Goal: Task Accomplishment & Management: Manage account settings

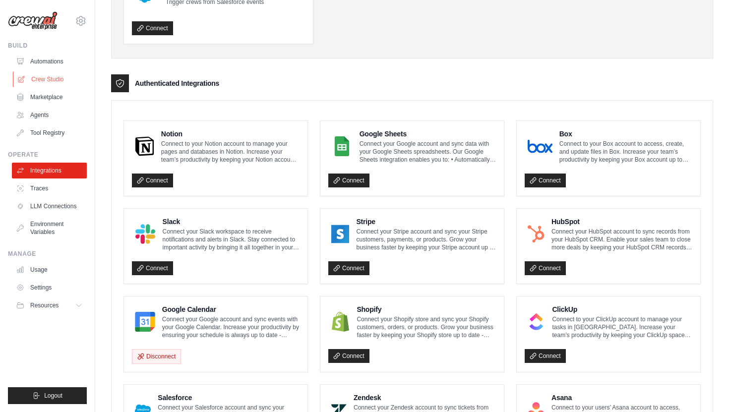
click at [42, 78] on link "Crew Studio" at bounding box center [50, 79] width 75 height 16
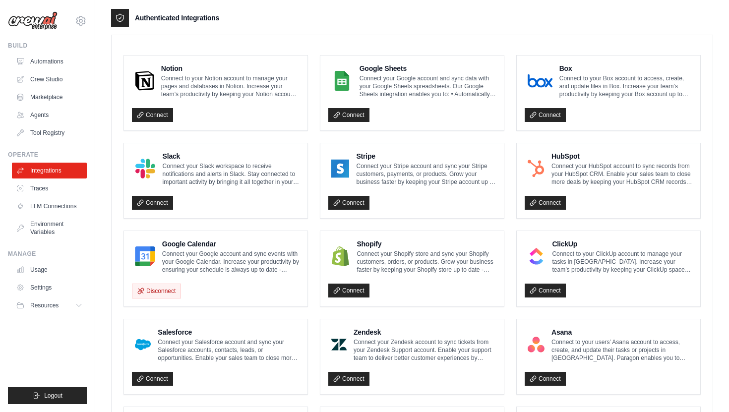
scroll to position [259, 0]
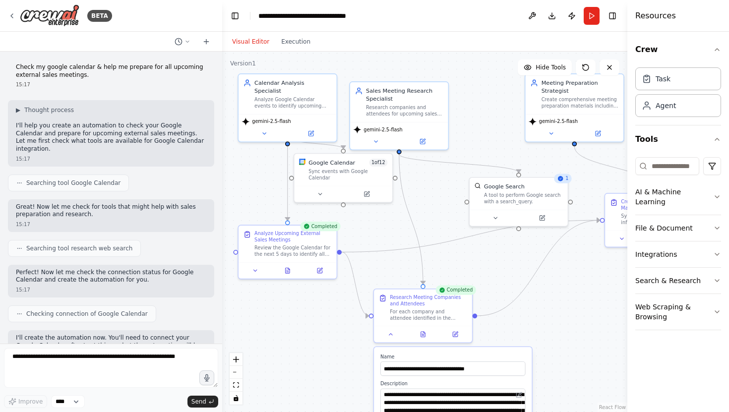
scroll to position [522, 0]
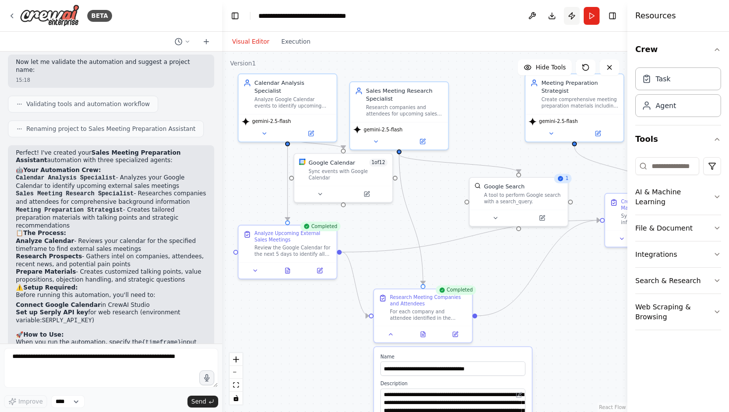
click at [574, 14] on button "Publish" at bounding box center [572, 16] width 16 height 18
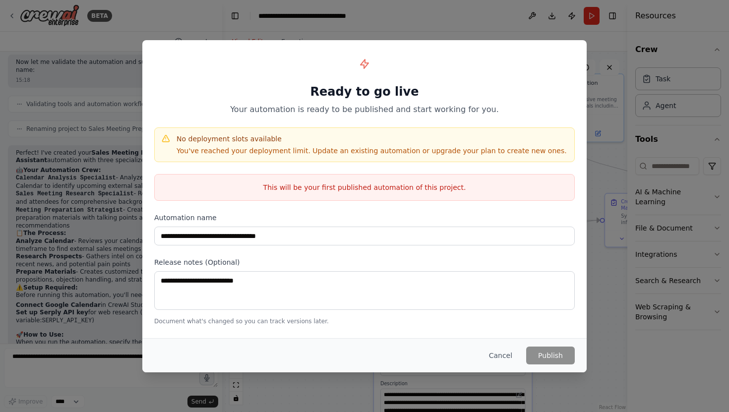
click at [385, 151] on p "You've reached your deployment limit. Update an existing automation or upgrade …" at bounding box center [372, 151] width 390 height 10
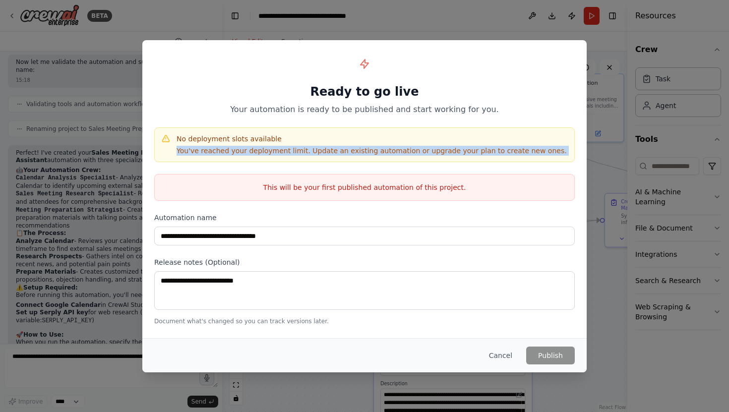
click at [385, 151] on p "You've reached your deployment limit. Update an existing automation or upgrade …" at bounding box center [372, 151] width 390 height 10
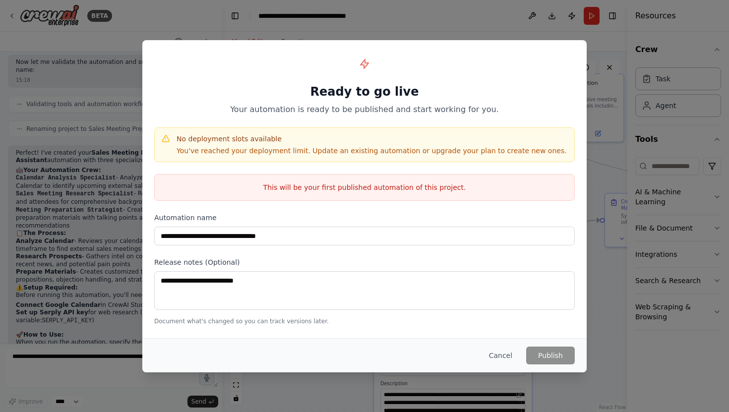
click at [385, 151] on p "You've reached your deployment limit. Update an existing automation or upgrade …" at bounding box center [372, 151] width 390 height 10
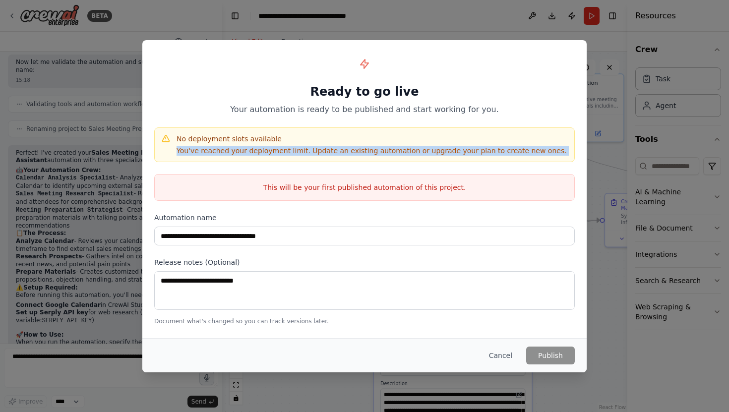
click at [385, 151] on p "You've reached your deployment limit. Update an existing automation or upgrade …" at bounding box center [372, 151] width 390 height 10
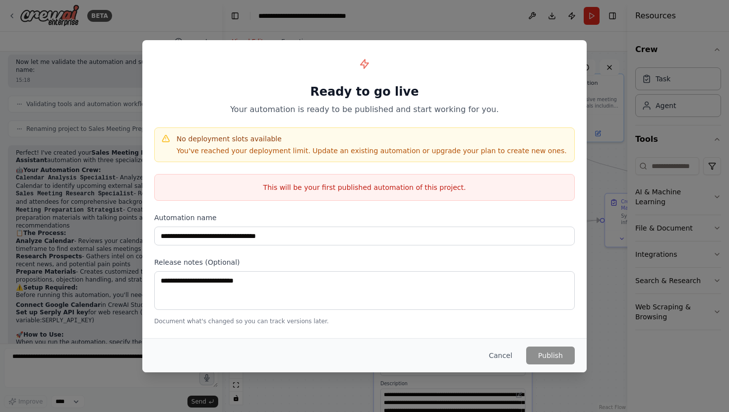
click at [369, 153] on p "You've reached your deployment limit. Update an existing automation or upgrade …" at bounding box center [372, 151] width 390 height 10
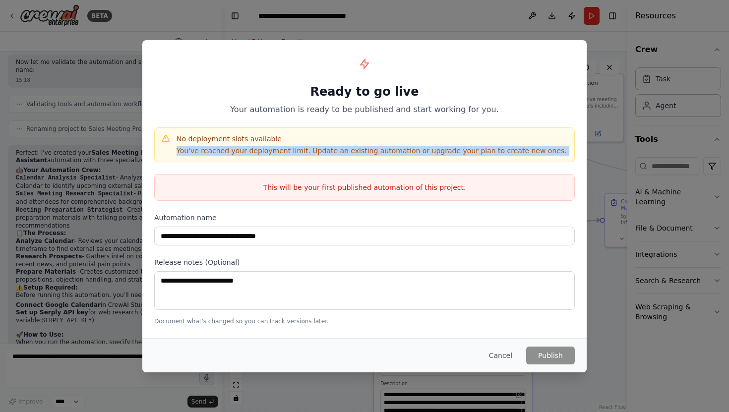
click at [369, 153] on p "You've reached your deployment limit. Update an existing automation or upgrade …" at bounding box center [372, 151] width 390 height 10
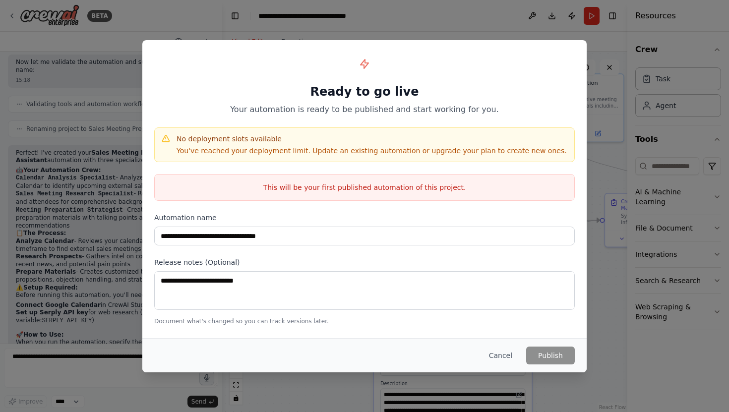
click at [369, 153] on p "You've reached your deployment limit. Update an existing automation or upgrade …" at bounding box center [372, 151] width 390 height 10
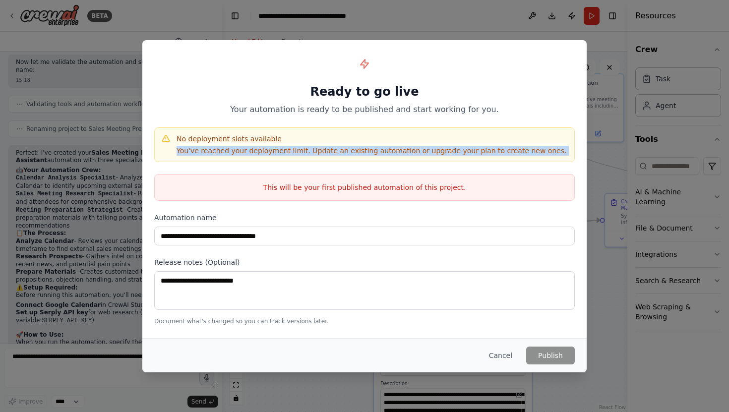
click at [400, 151] on p "You've reached your deployment limit. Update an existing automation or upgrade …" at bounding box center [372, 151] width 390 height 10
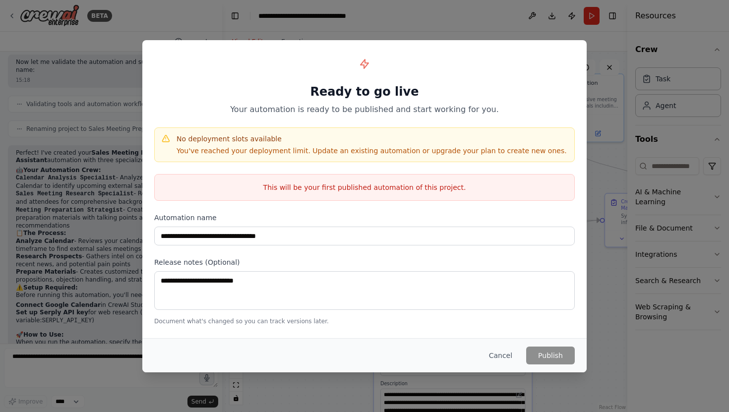
click at [414, 148] on p "You've reached your deployment limit. Update an existing automation or upgrade …" at bounding box center [372, 151] width 390 height 10
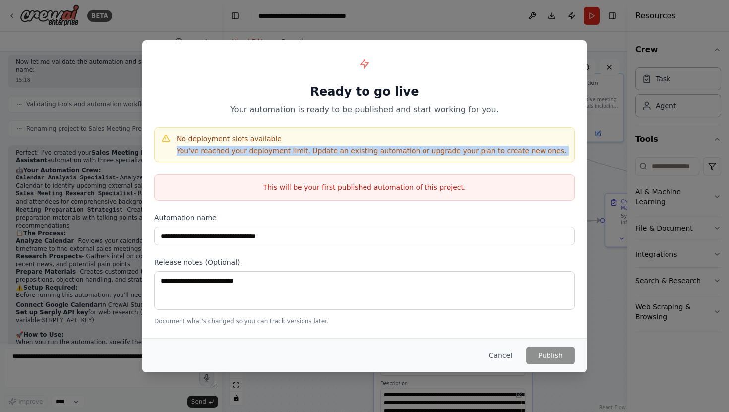
click at [447, 149] on p "You've reached your deployment limit. Update an existing automation or upgrade …" at bounding box center [372, 151] width 390 height 10
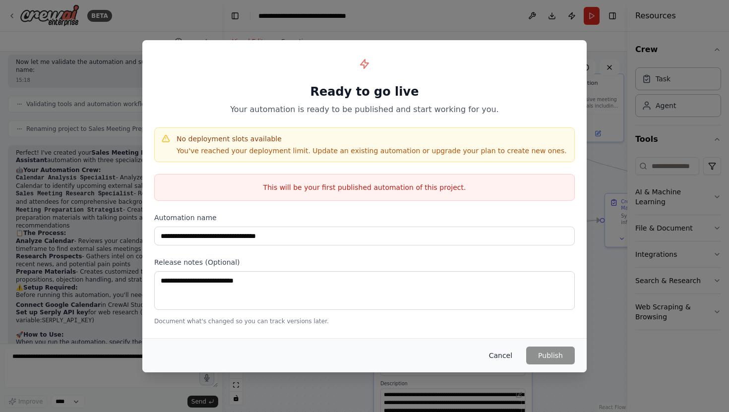
click at [507, 358] on button "Cancel" at bounding box center [500, 356] width 39 height 18
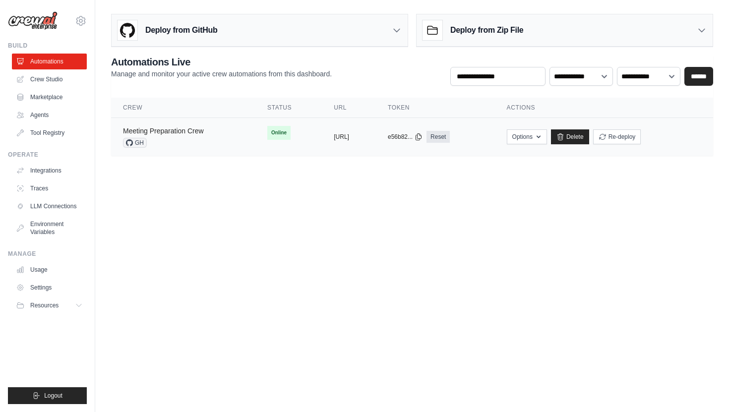
click at [179, 130] on link "Meeting Preparation Crew" at bounding box center [163, 131] width 81 height 8
click at [334, 135] on button "https://meeting-preparation-crew-4c" at bounding box center [341, 136] width 15 height 8
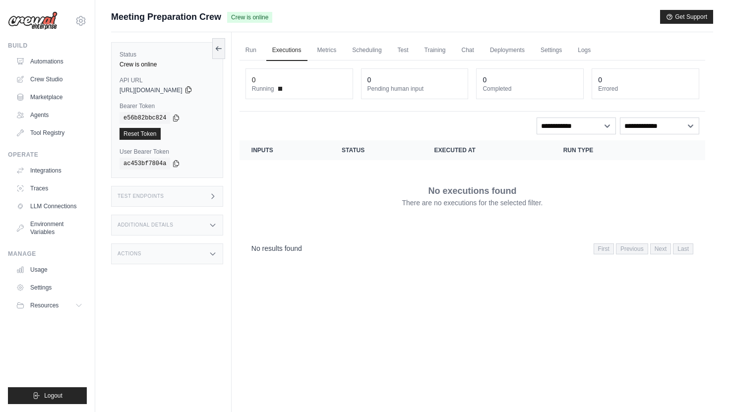
click at [191, 89] on icon at bounding box center [187, 90] width 5 height 6
click at [250, 47] on link "Run" at bounding box center [251, 50] width 23 height 21
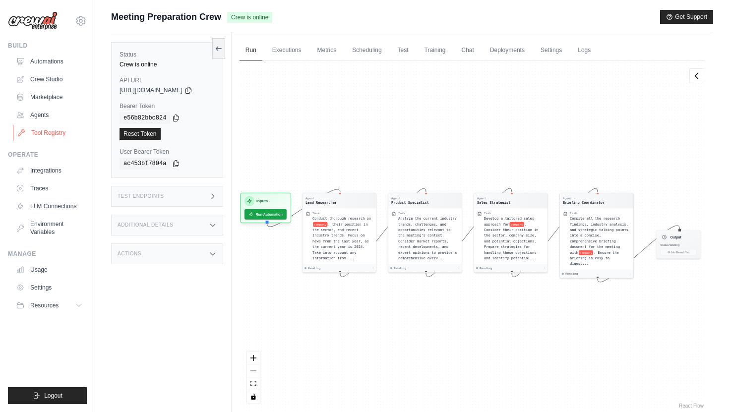
click at [44, 132] on link "Tool Registry" at bounding box center [50, 133] width 75 height 16
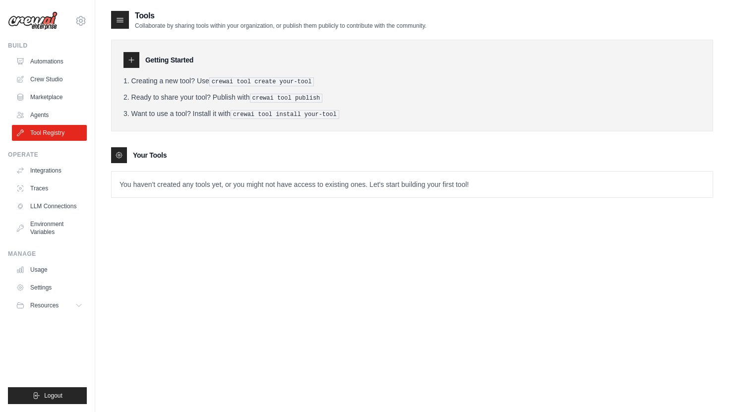
click at [135, 60] on div at bounding box center [131, 60] width 16 height 16
click at [252, 79] on pre "crewai tool create your-tool" at bounding box center [261, 81] width 105 height 9
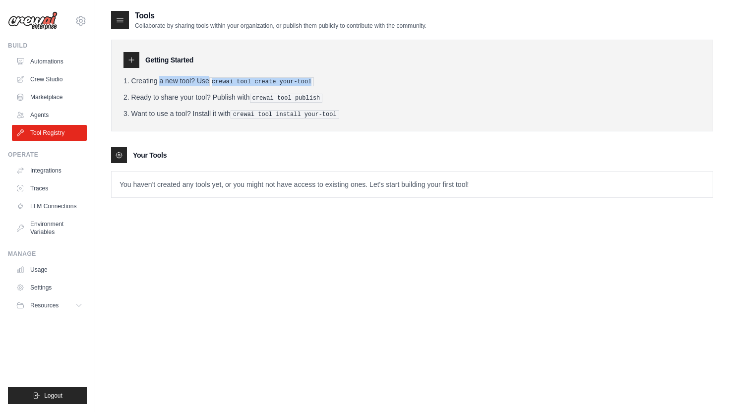
click at [252, 79] on pre "crewai tool create your-tool" at bounding box center [261, 81] width 105 height 9
click at [119, 22] on icon at bounding box center [120, 20] width 6 height 4
click at [128, 60] on icon at bounding box center [131, 60] width 8 height 8
click at [43, 63] on link "Automations" at bounding box center [50, 62] width 75 height 16
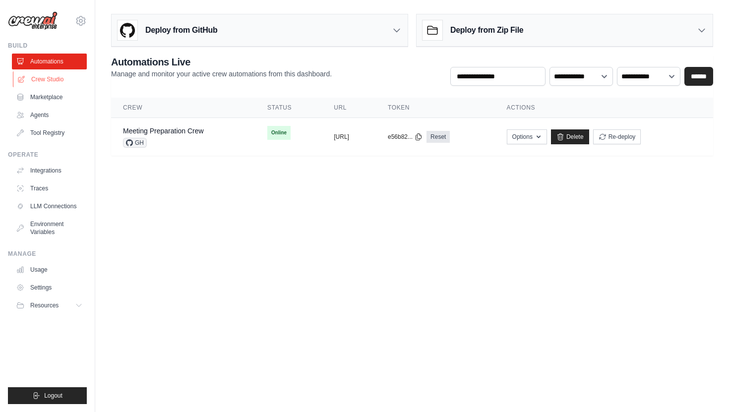
click at [42, 83] on link "Crew Studio" at bounding box center [50, 79] width 75 height 16
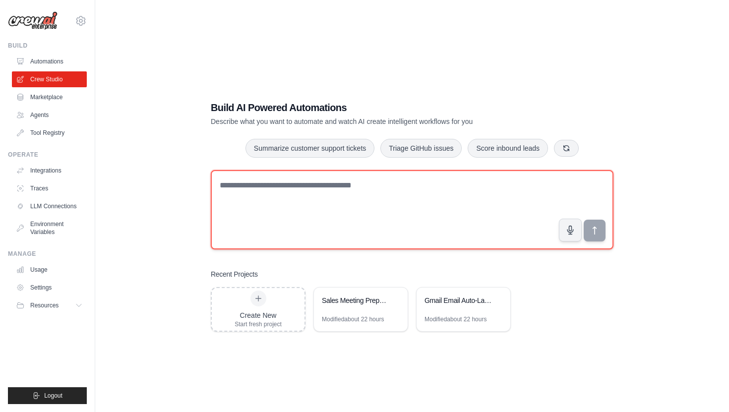
click at [330, 192] on textarea at bounding box center [412, 209] width 403 height 79
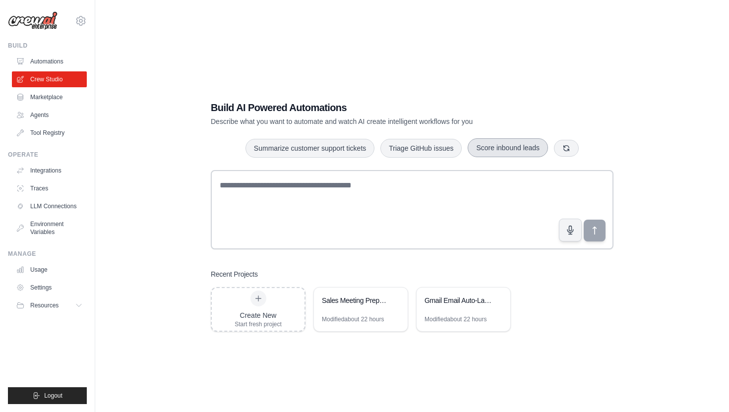
click at [487, 152] on button "Score inbound leads" at bounding box center [508, 147] width 80 height 19
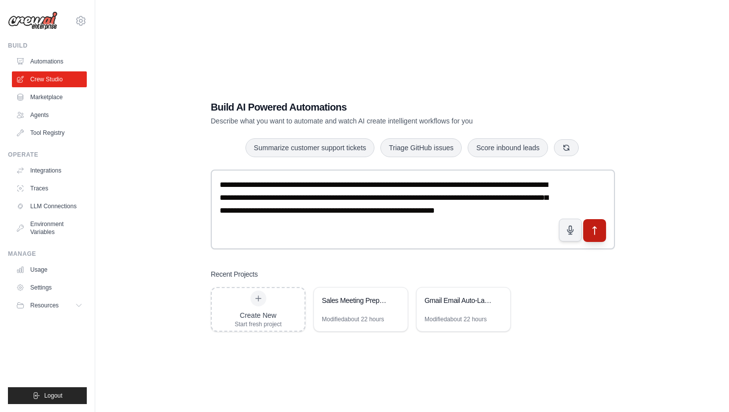
click at [593, 234] on icon "submit" at bounding box center [595, 230] width 10 height 10
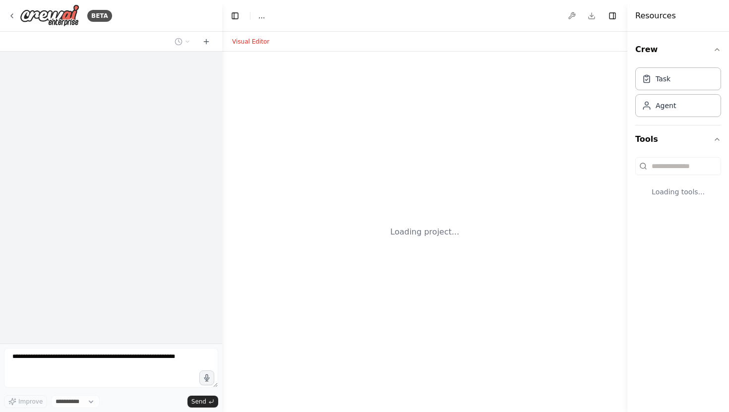
select select "****"
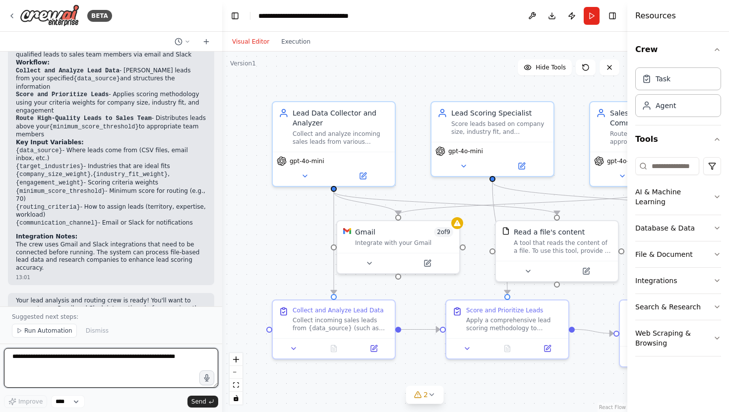
scroll to position [970, 0]
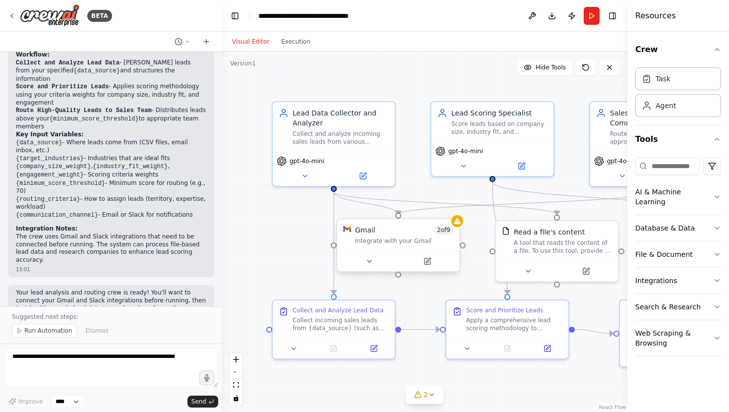
click at [380, 239] on div "Integrate with your Gmail" at bounding box center [404, 241] width 98 height 8
click at [334, 188] on div at bounding box center [334, 187] width 6 height 6
click at [333, 246] on div at bounding box center [334, 245] width 6 height 6
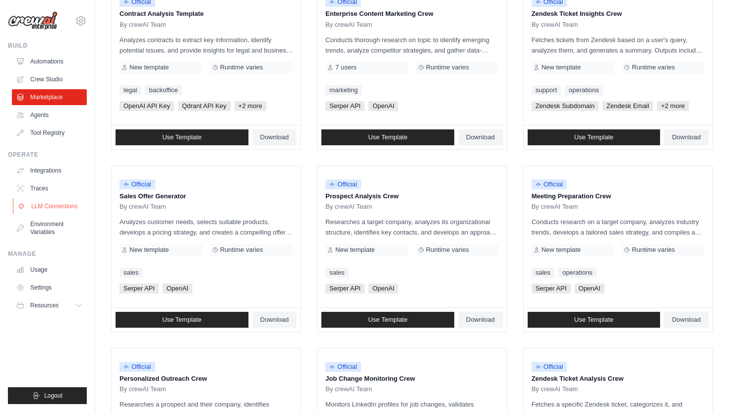
click at [38, 207] on link "LLM Connections" at bounding box center [50, 206] width 75 height 16
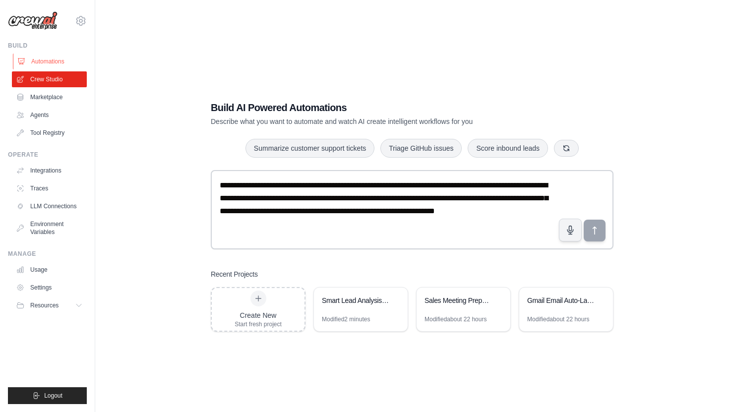
click at [51, 63] on link "Automations" at bounding box center [50, 62] width 75 height 16
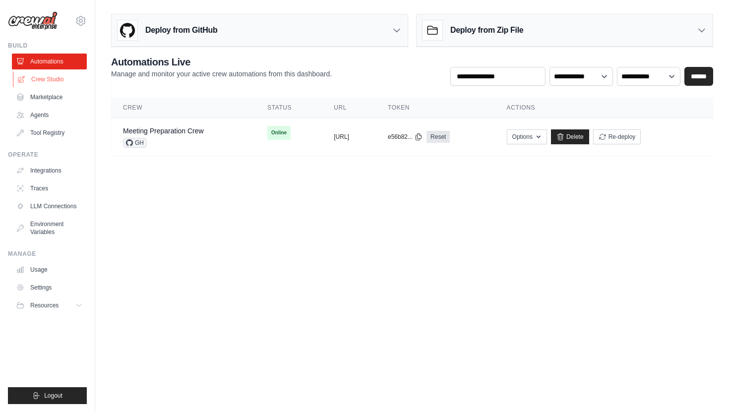
click at [53, 81] on link "Crew Studio" at bounding box center [50, 79] width 75 height 16
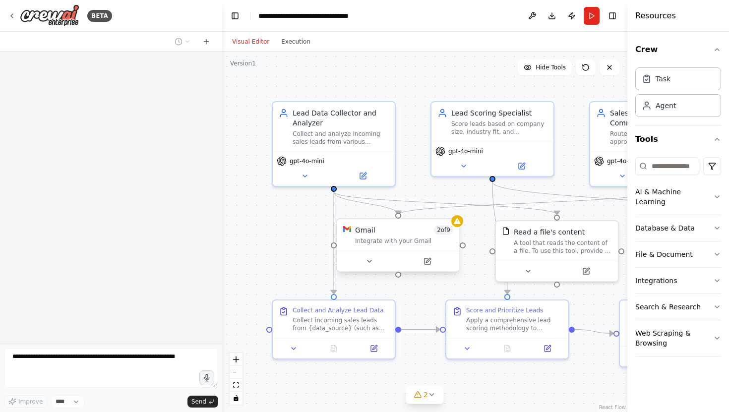
scroll to position [581, 0]
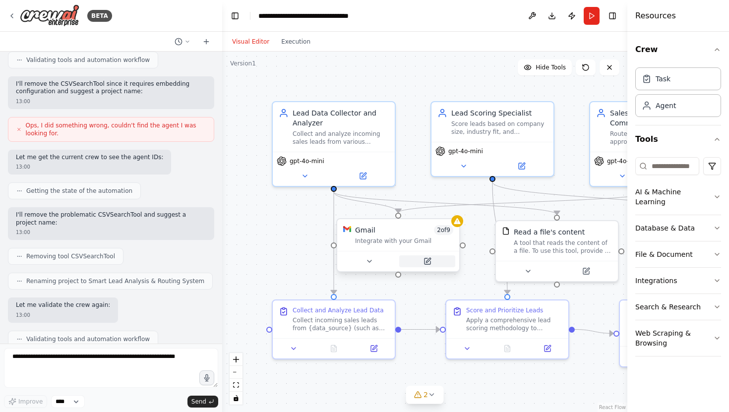
click at [422, 262] on button at bounding box center [427, 261] width 56 height 12
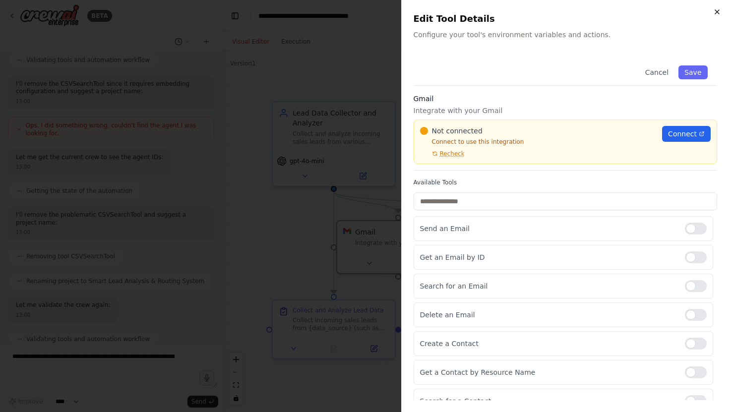
click at [716, 15] on icon "button" at bounding box center [717, 12] width 8 height 8
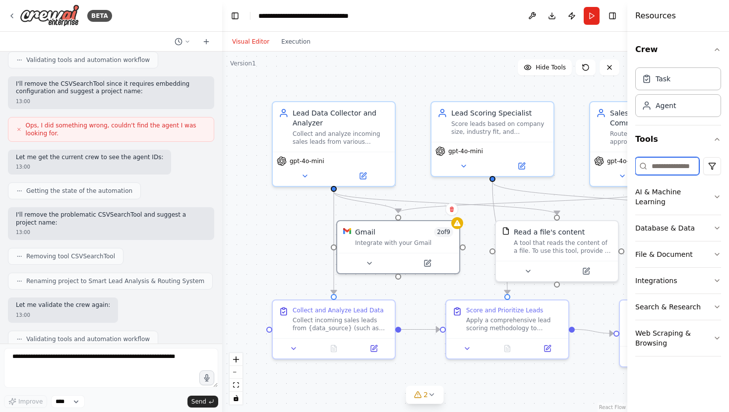
click at [663, 166] on input at bounding box center [667, 166] width 64 height 18
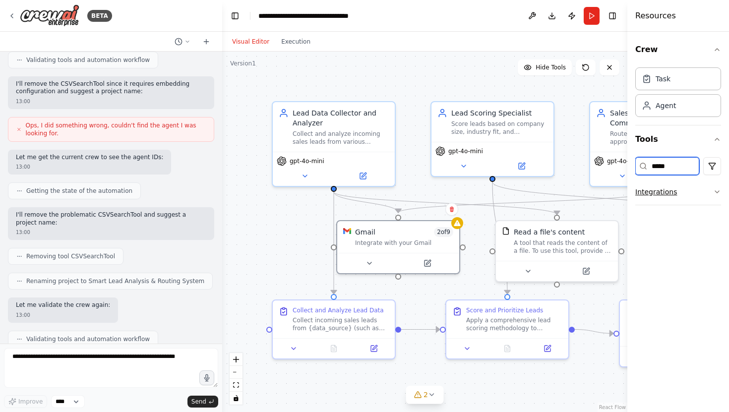
type input "*****"
click at [686, 200] on button "Integrations" at bounding box center [678, 192] width 86 height 26
click at [677, 220] on div "Google Sheets" at bounding box center [696, 220] width 89 height 10
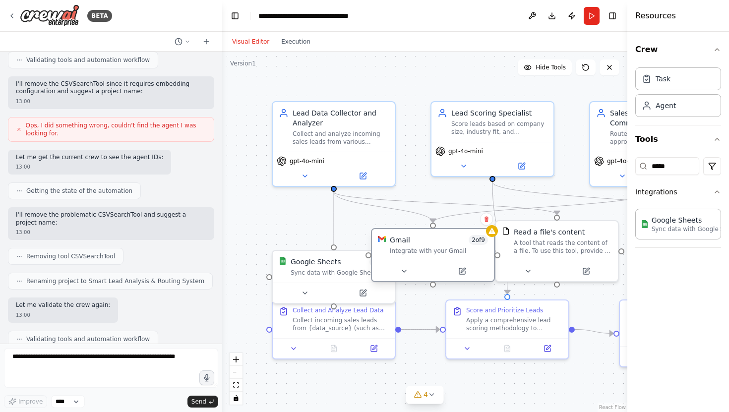
drag, startPoint x: 406, startPoint y: 236, endPoint x: 442, endPoint y: 243, distance: 36.4
click at [442, 243] on div "Gmail 2 of 9 Integrate with your Gmail" at bounding box center [439, 245] width 98 height 20
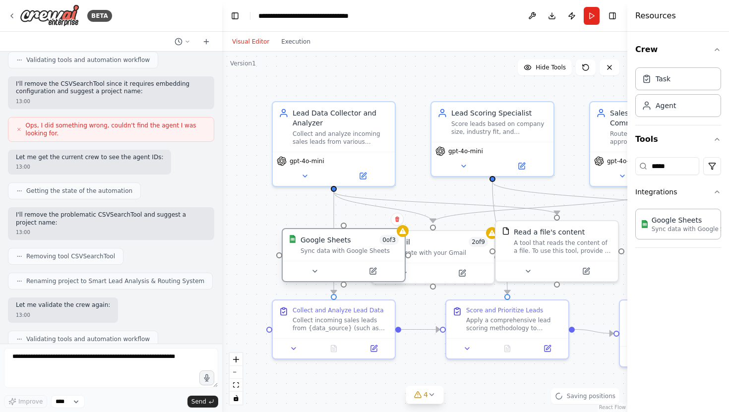
drag, startPoint x: 346, startPoint y: 273, endPoint x: 356, endPoint y: 248, distance: 26.7
click at [356, 248] on div "Sync data with Google Sheets" at bounding box center [349, 251] width 98 height 8
drag, startPoint x: 432, startPoint y: 226, endPoint x: 359, endPoint y: 214, distance: 74.8
click at [359, 214] on div ".deletable-edge-delete-btn { width: 20px; height: 20px; border: 0px solid #ffff…" at bounding box center [424, 232] width 405 height 360
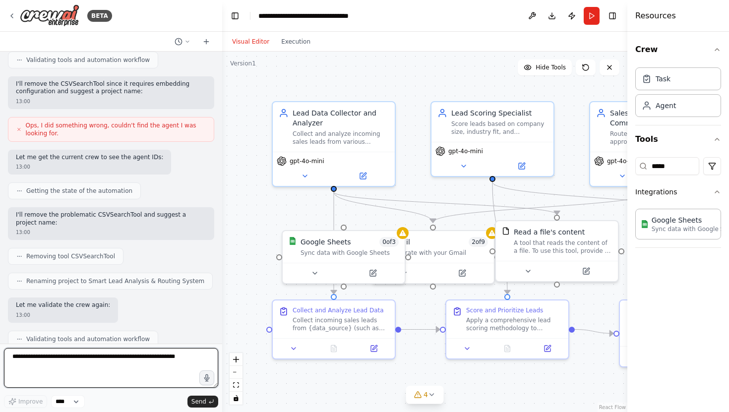
click at [108, 360] on textarea at bounding box center [111, 368] width 214 height 40
type textarea "**********"
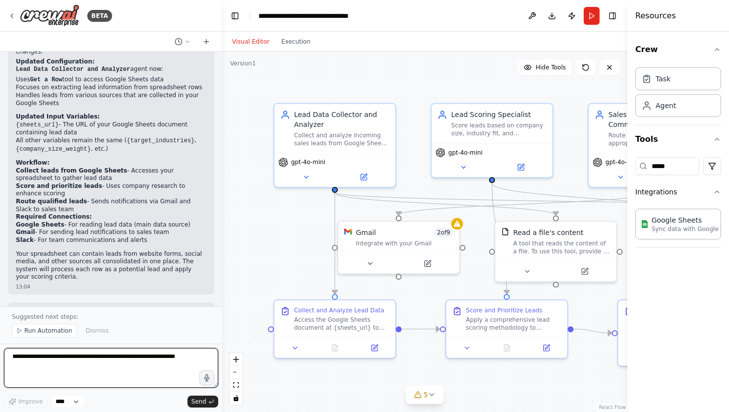
scroll to position [1506, 0]
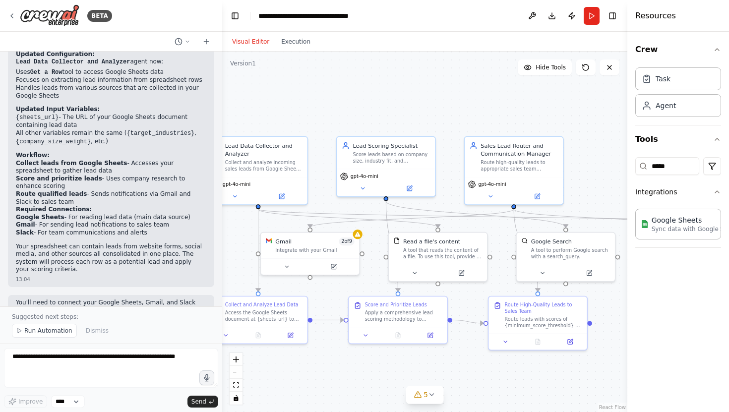
drag, startPoint x: 557, startPoint y: 308, endPoint x: 460, endPoint y: 306, distance: 97.2
click at [460, 306] on div ".deletable-edge-delete-btn { width: 20px; height: 20px; border: 0px solid #ffff…" at bounding box center [424, 232] width 405 height 360
click at [546, 270] on button at bounding box center [542, 271] width 45 height 9
click at [548, 354] on span "Advanced Options" at bounding box center [545, 357] width 44 height 6
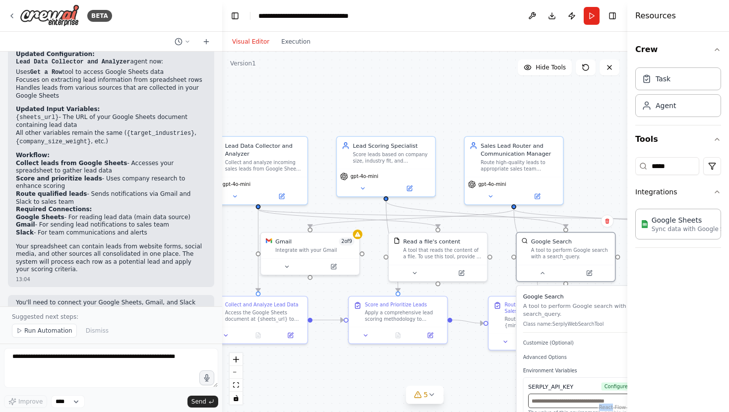
click at [562, 396] on input "text" at bounding box center [595, 401] width 135 height 14
paste input "**********"
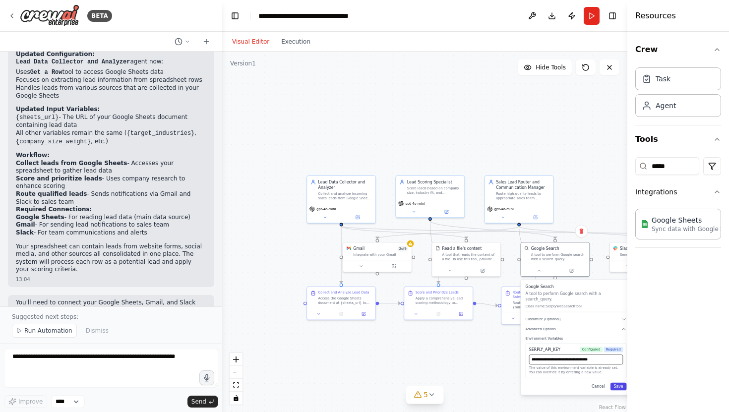
type input "**********"
click at [617, 383] on button "Save" at bounding box center [618, 387] width 16 height 8
click at [324, 214] on icon at bounding box center [325, 216] width 4 height 4
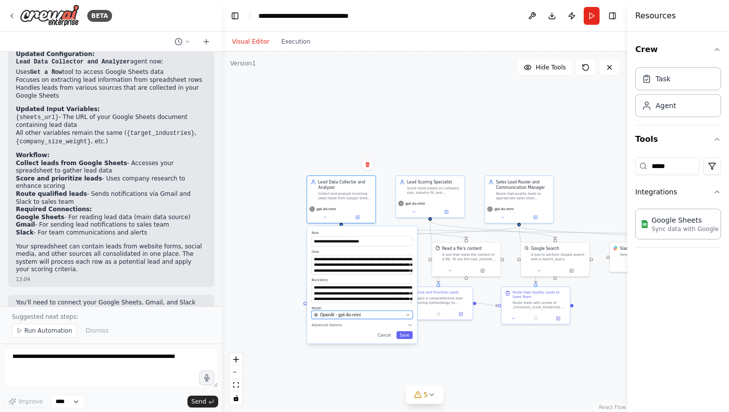
click at [369, 317] on div "OpenAI - gpt-4o-mini" at bounding box center [358, 314] width 89 height 5
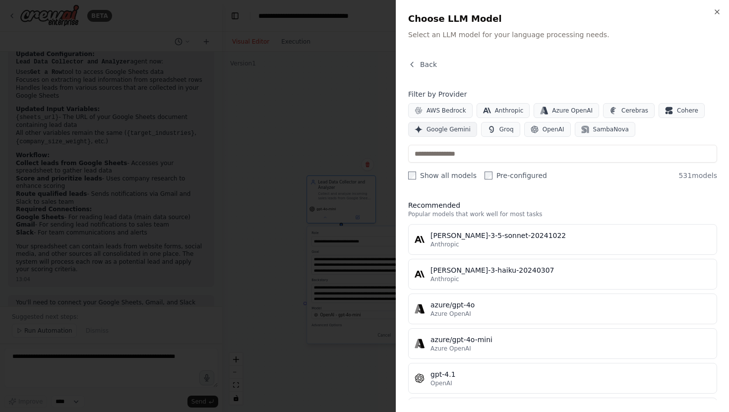
click at [441, 129] on span "Google Gemini" at bounding box center [448, 129] width 44 height 8
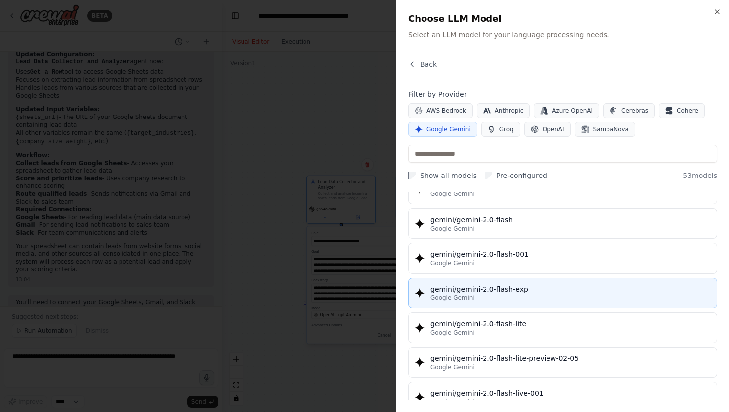
scroll to position [481, 0]
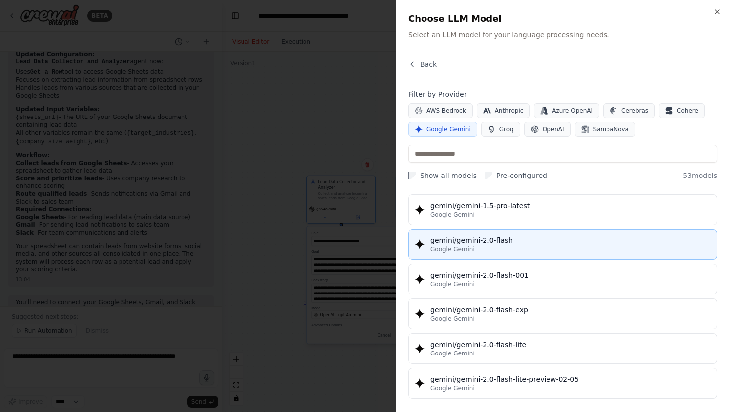
click at [487, 241] on div "gemini/gemini-2.0-flash" at bounding box center [570, 241] width 280 height 10
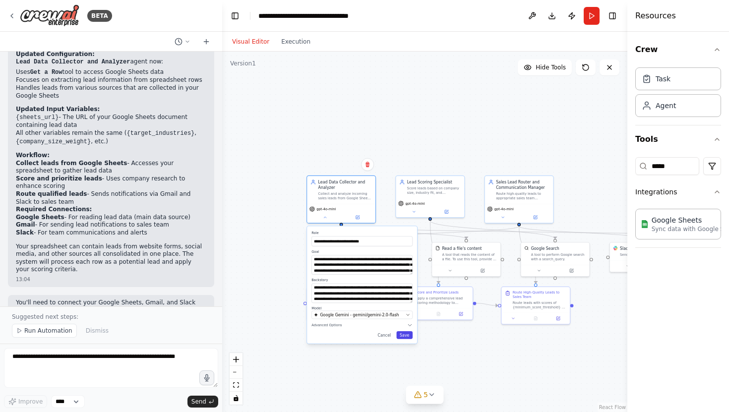
click at [406, 333] on button "Save" at bounding box center [404, 335] width 16 height 8
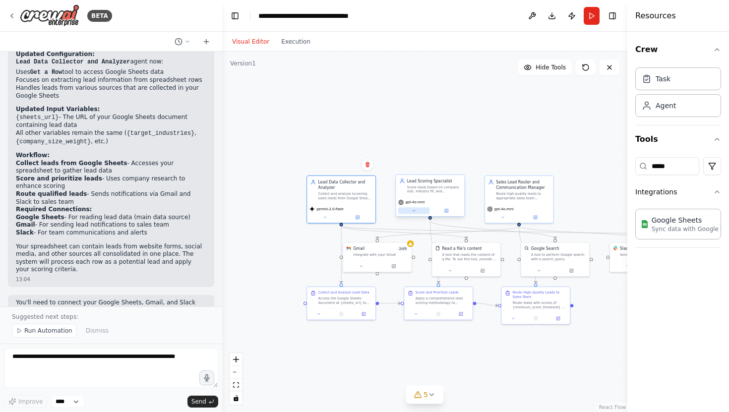
click at [412, 213] on button at bounding box center [413, 210] width 31 height 6
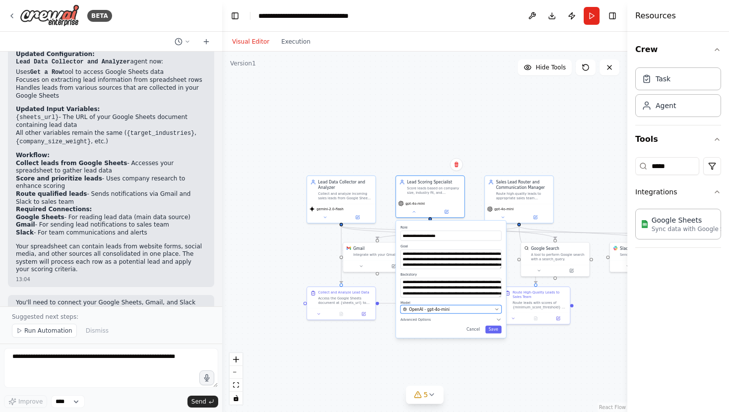
click at [494, 312] on button "OpenAI - gpt-4o-mini" at bounding box center [450, 309] width 101 height 8
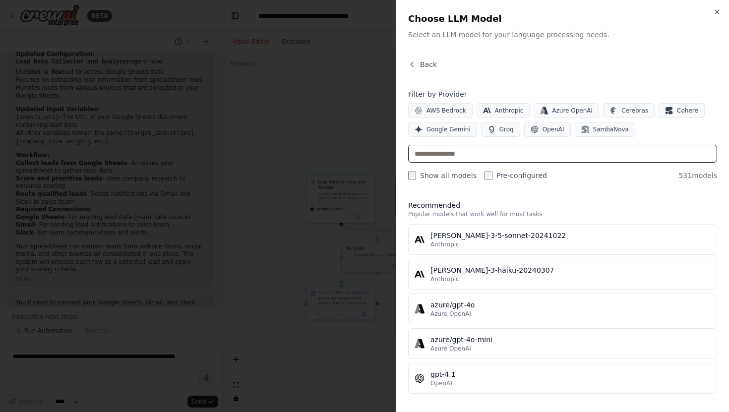
click at [501, 152] on input "text" at bounding box center [562, 154] width 309 height 18
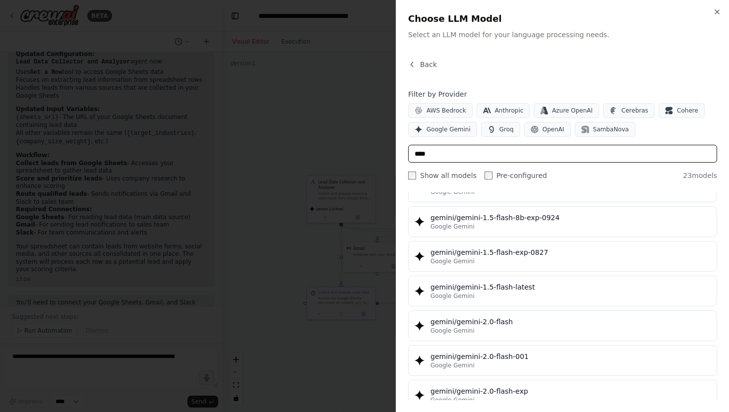
scroll to position [193, 0]
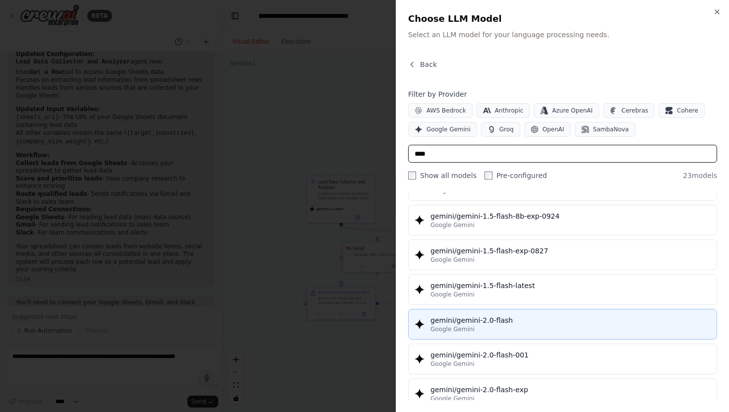
type input "****"
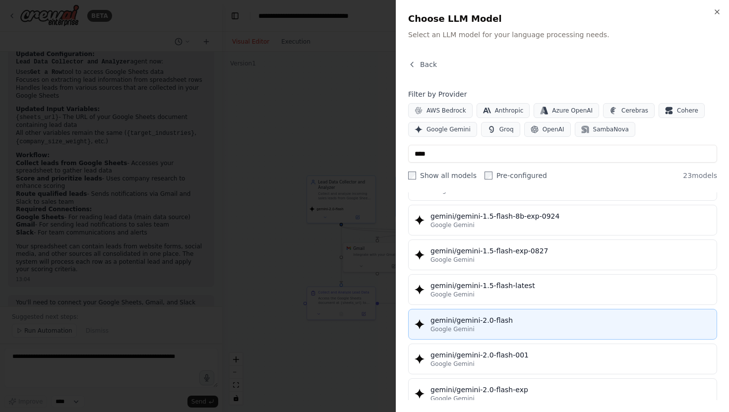
click at [520, 326] on div "Google Gemini" at bounding box center [570, 329] width 280 height 8
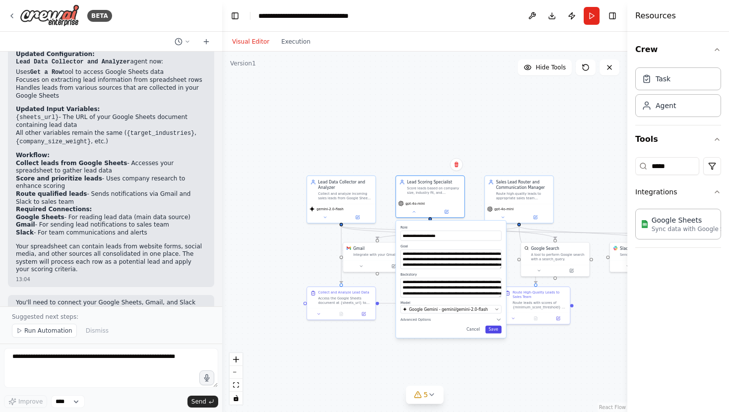
click at [496, 332] on button "Save" at bounding box center [493, 330] width 16 height 8
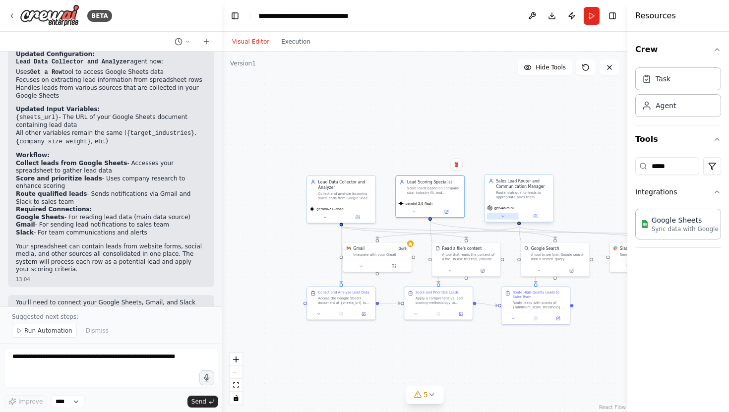
click at [508, 214] on button at bounding box center [502, 216] width 31 height 6
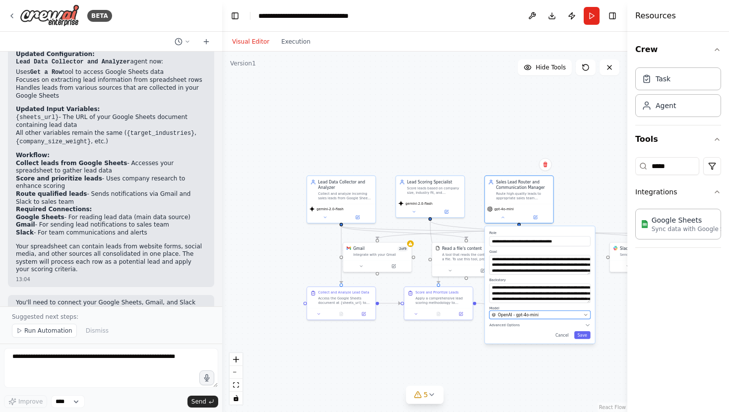
click at [525, 314] on span "OpenAI - gpt-4o-mini" at bounding box center [518, 314] width 41 height 5
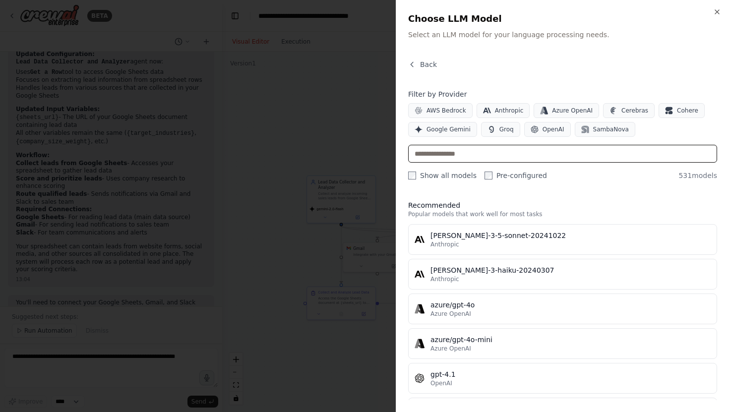
click at [498, 157] on input "text" at bounding box center [562, 154] width 309 height 18
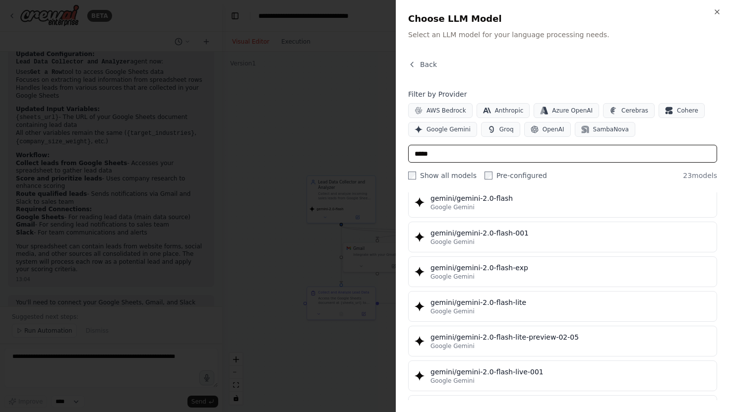
scroll to position [314, 0]
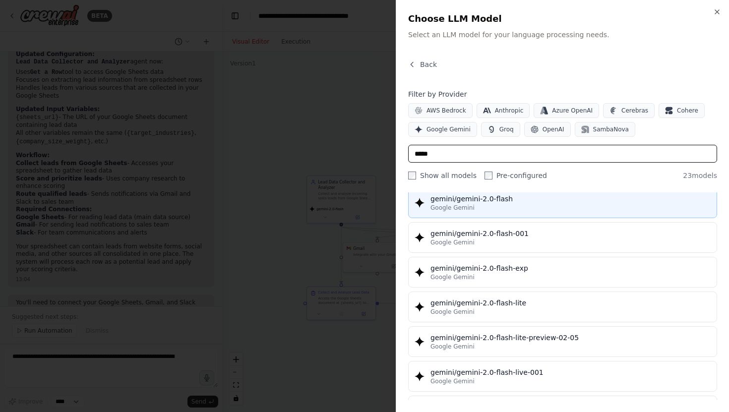
type input "*****"
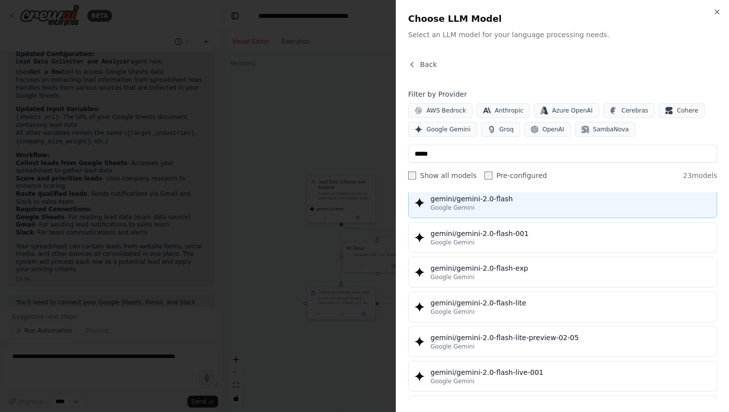
click at [503, 196] on div "gemini/gemini-2.0-flash" at bounding box center [570, 199] width 280 height 10
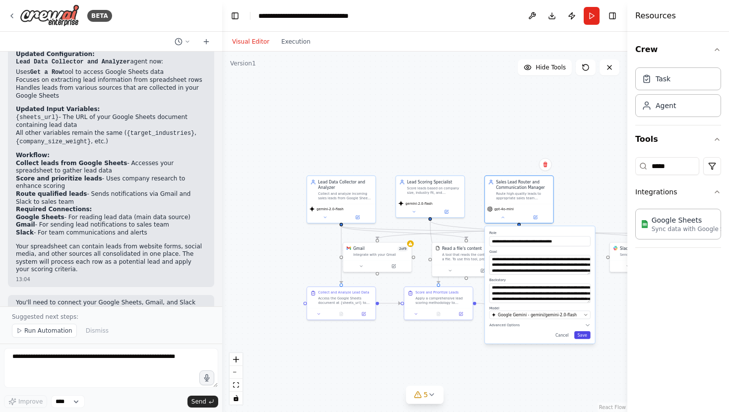
click at [585, 335] on button "Save" at bounding box center [582, 335] width 16 height 8
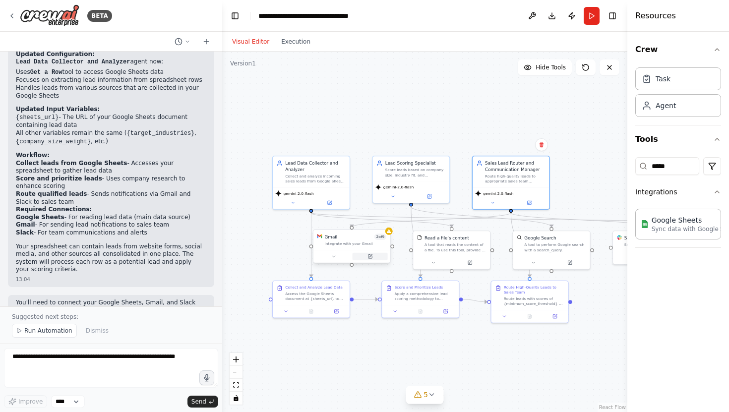
click at [368, 254] on icon at bounding box center [369, 256] width 5 height 5
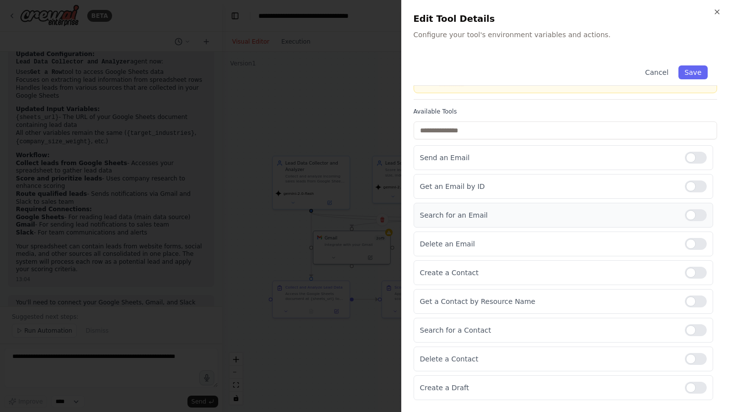
scroll to position [0, 0]
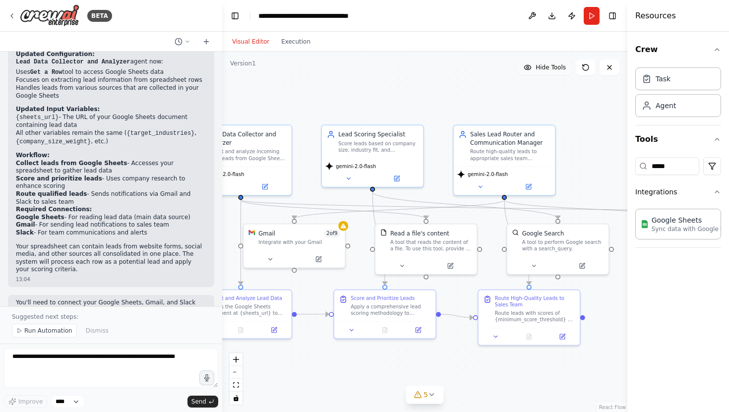
click at [546, 69] on span "Hide Tools" at bounding box center [551, 67] width 30 height 8
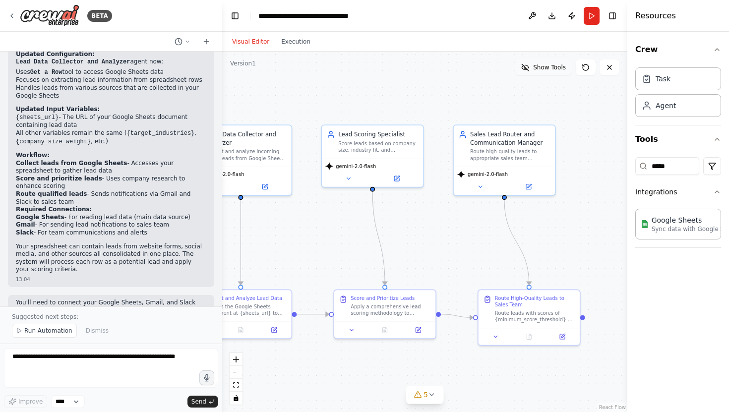
click at [546, 69] on span "Show Tools" at bounding box center [549, 67] width 33 height 8
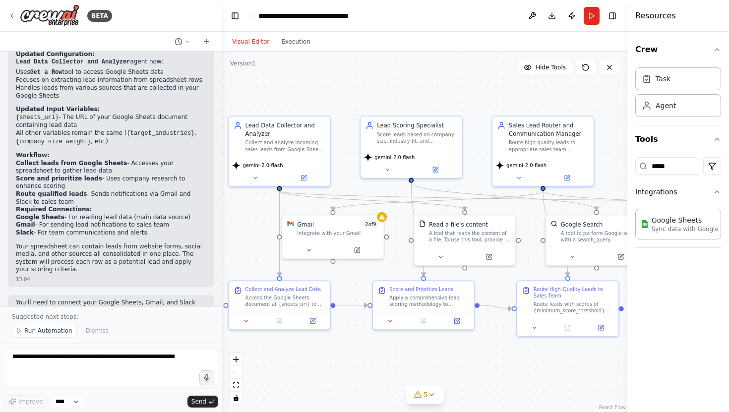
drag, startPoint x: 458, startPoint y: 365, endPoint x: 497, endPoint y: 356, distance: 39.7
click at [497, 356] on div ".deletable-edge-delete-btn { width: 20px; height: 20px; border: 0px solid #ffff…" at bounding box center [424, 232] width 405 height 360
click at [334, 261] on div at bounding box center [332, 259] width 5 height 5
drag, startPoint x: 334, startPoint y: 261, endPoint x: 333, endPoint y: 246, distance: 14.9
click at [333, 246] on div "Gmail 2 of 9 Integrate with your Gmail" at bounding box center [333, 235] width 103 height 45
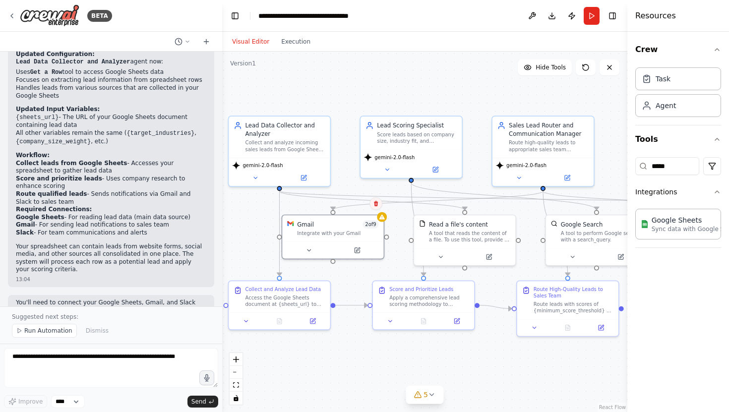
click at [374, 204] on icon at bounding box center [376, 203] width 4 height 5
click at [350, 205] on button "Confirm" at bounding box center [347, 204] width 35 height 12
click at [453, 235] on div "A tool that reads the content of a file. To use this tool, provide a 'file_path…" at bounding box center [470, 235] width 82 height 13
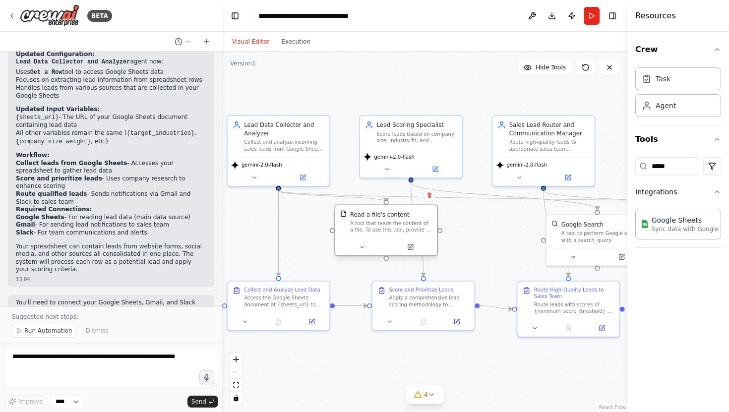
drag, startPoint x: 453, startPoint y: 235, endPoint x: 375, endPoint y: 230, distance: 77.5
click at [375, 230] on div "A tool that reads the content of a file. To use this tool, provide a 'file_path…" at bounding box center [391, 226] width 82 height 13
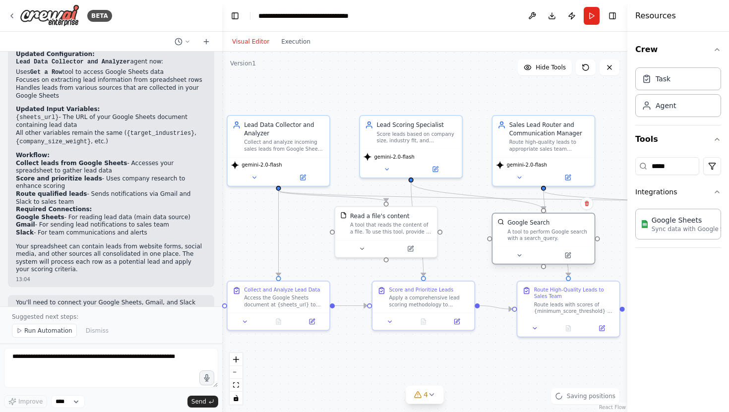
drag, startPoint x: 575, startPoint y: 229, endPoint x: 519, endPoint y: 227, distance: 55.6
click at [519, 227] on div "Google Search A tool to perform Google search with a search_query." at bounding box center [548, 230] width 82 height 23
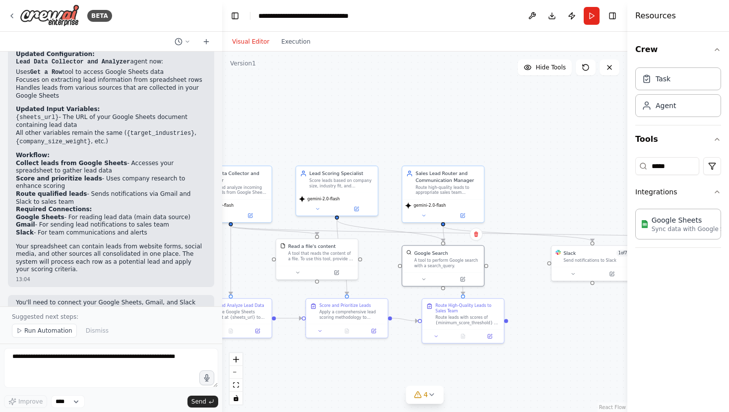
drag, startPoint x: 599, startPoint y: 253, endPoint x: 505, endPoint y: 248, distance: 93.8
click at [503, 250] on div ".deletable-edge-delete-btn { width: 20px; height: 20px; border: 0px solid #ffff…" at bounding box center [424, 232] width 405 height 360
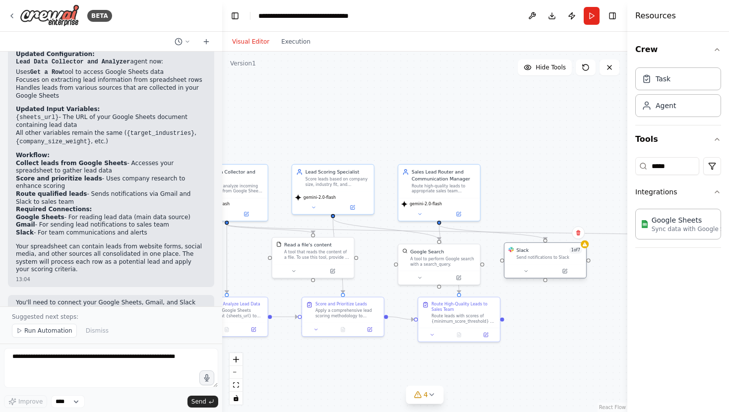
drag, startPoint x: 586, startPoint y: 255, endPoint x: 545, endPoint y: 256, distance: 41.2
click at [545, 256] on div "Send notifications to Slack" at bounding box center [548, 257] width 65 height 5
click at [545, 261] on div "Slack 1 of 7 Send notifications to Slack" at bounding box center [545, 253] width 82 height 21
click at [92, 351] on textarea at bounding box center [111, 368] width 214 height 40
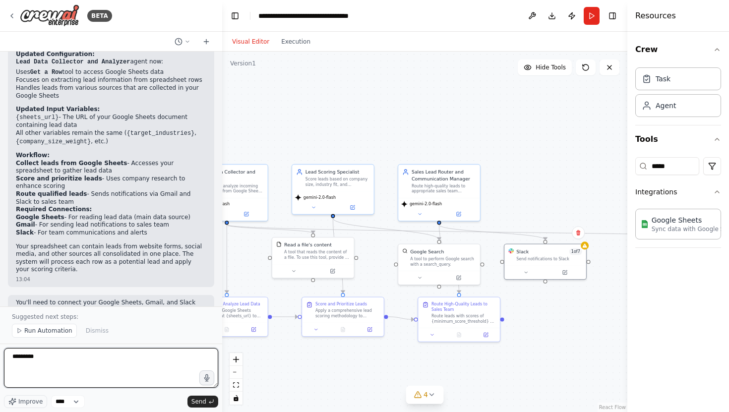
type textarea "*******"
type textarea "**********"
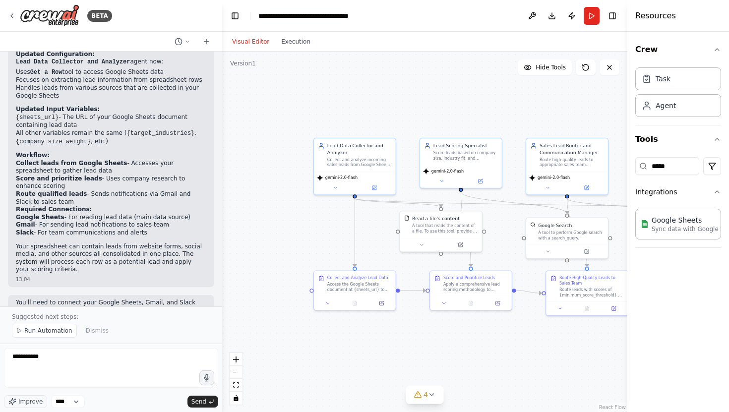
drag, startPoint x: 281, startPoint y: 334, endPoint x: 409, endPoint y: 307, distance: 130.6
click at [409, 307] on div ".deletable-edge-delete-btn { width: 20px; height: 20px; border: 0px solid #ffff…" at bounding box center [424, 232] width 405 height 360
click at [328, 300] on icon at bounding box center [327, 302] width 5 height 5
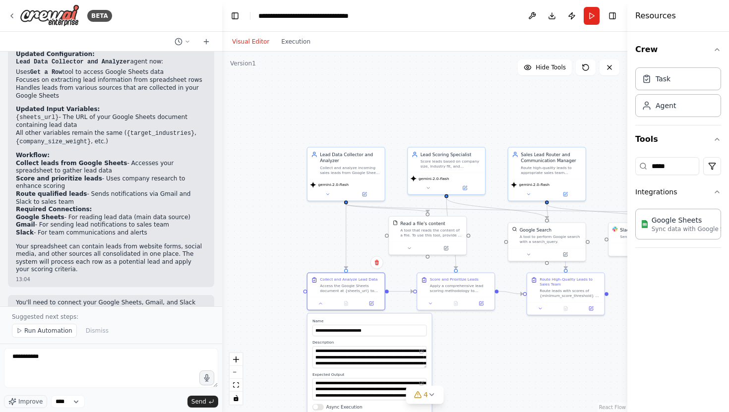
scroll to position [1506, 0]
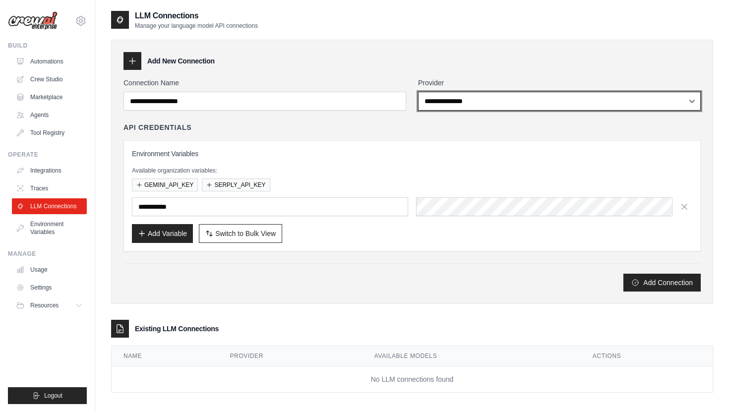
click at [470, 100] on select "**********" at bounding box center [559, 101] width 283 height 19
select select "******"
click at [465, 102] on select "**********" at bounding box center [559, 101] width 283 height 19
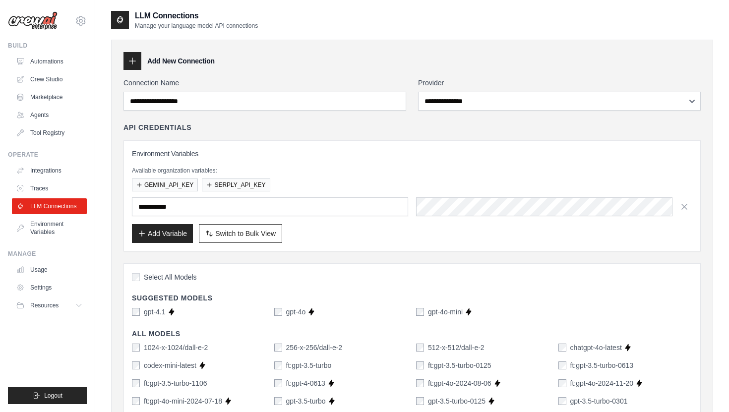
click at [455, 91] on div "**********" at bounding box center [559, 94] width 283 height 33
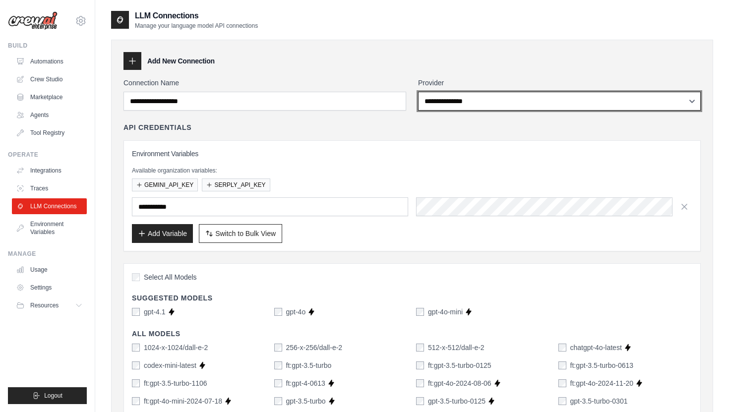
click at [454, 101] on select "**********" at bounding box center [559, 101] width 283 height 19
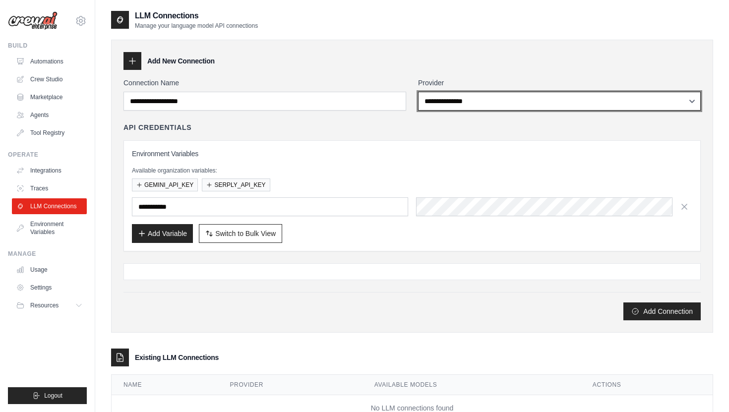
select select "******"
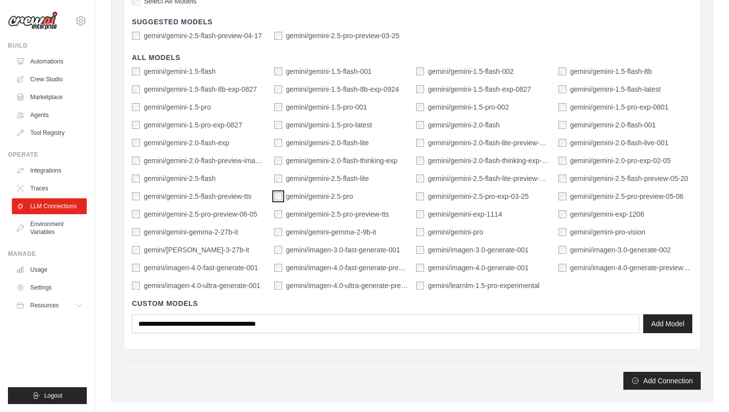
scroll to position [283, 0]
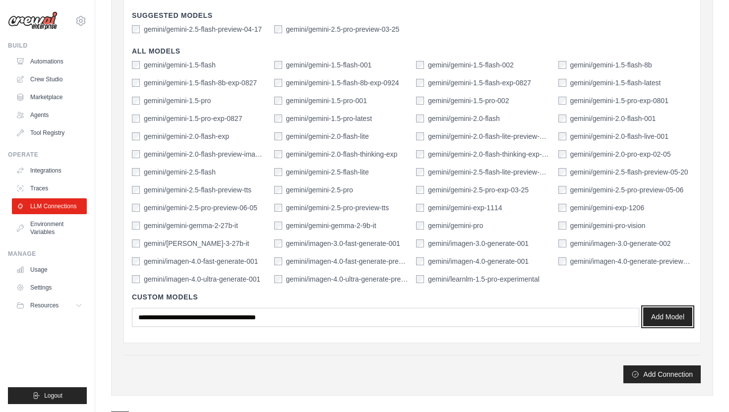
click at [679, 318] on button "Add Model" at bounding box center [667, 316] width 49 height 19
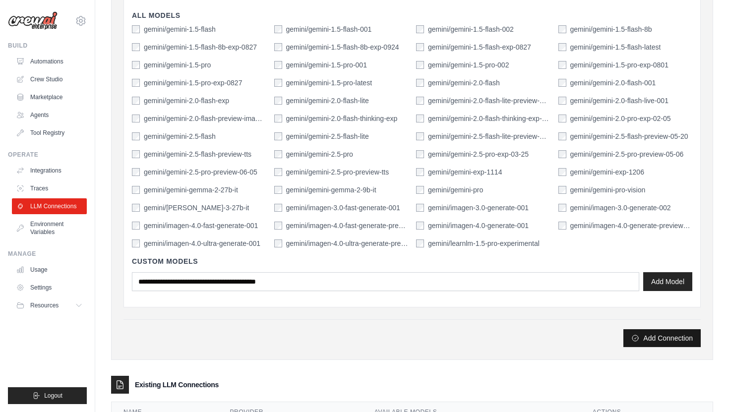
click at [655, 338] on button "Add Connection" at bounding box center [661, 338] width 77 height 18
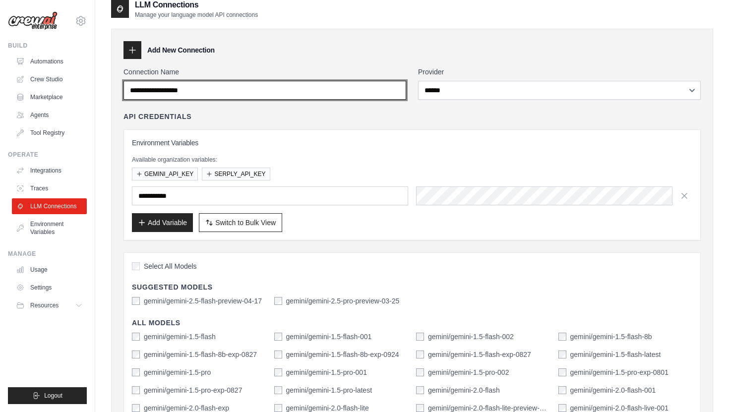
scroll to position [0, 0]
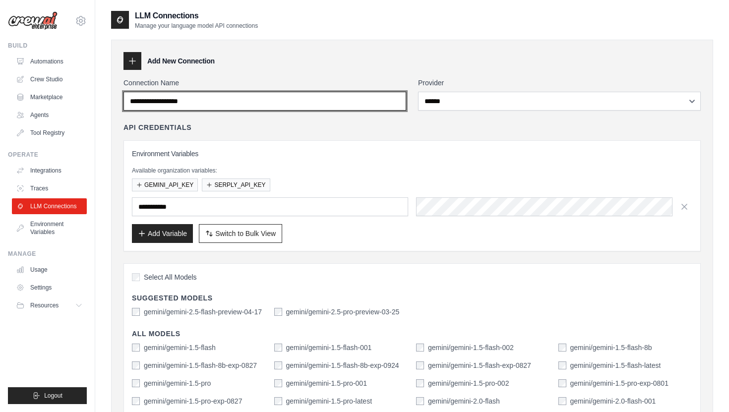
click at [297, 105] on input "Connection Name" at bounding box center [264, 101] width 283 height 19
type input "**********"
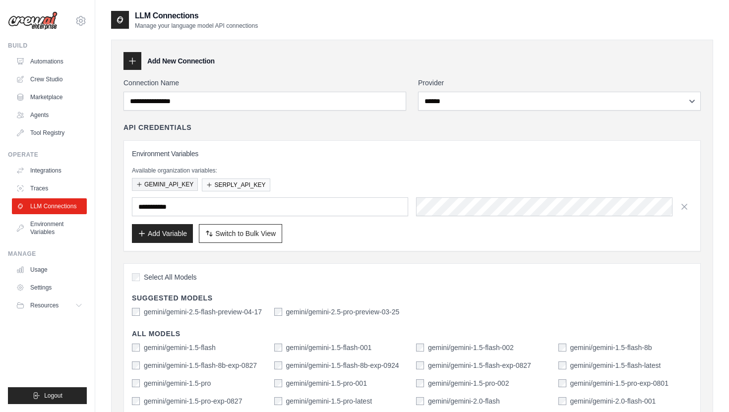
click at [186, 181] on button "GEMINI_API_KEY" at bounding box center [165, 184] width 66 height 13
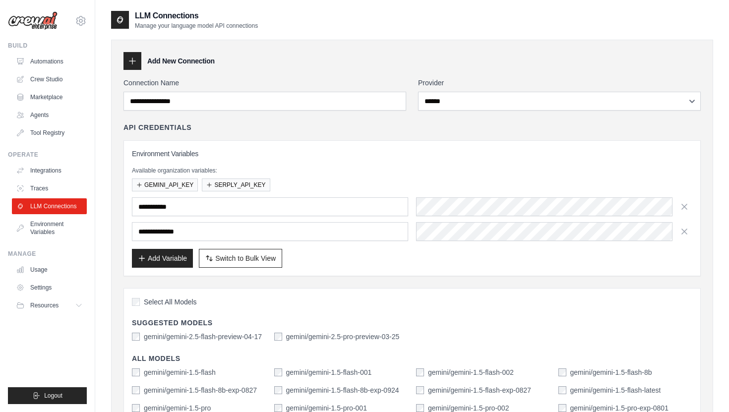
click at [444, 256] on div "Add Variable Switch to Bulk View Switch to Table View" at bounding box center [412, 258] width 560 height 19
click at [250, 184] on button "SERPLY_API_KEY" at bounding box center [236, 184] width 68 height 13
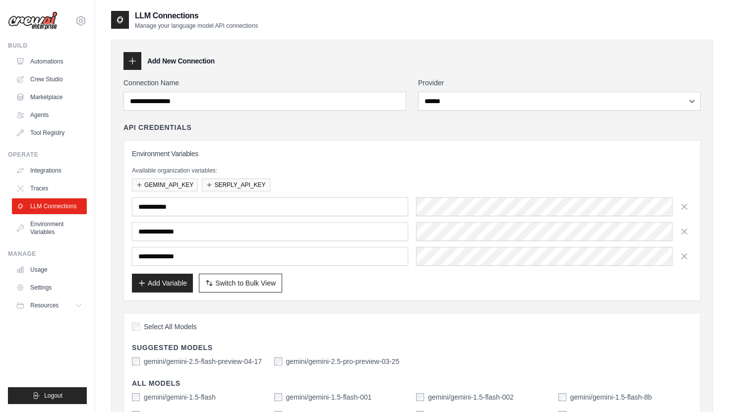
click at [405, 276] on div "Add Variable Switch to Bulk View Switch to Table View" at bounding box center [412, 283] width 560 height 19
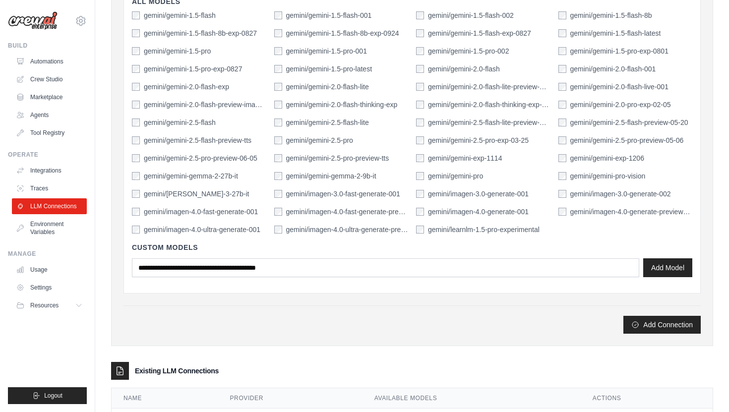
scroll to position [391, 0]
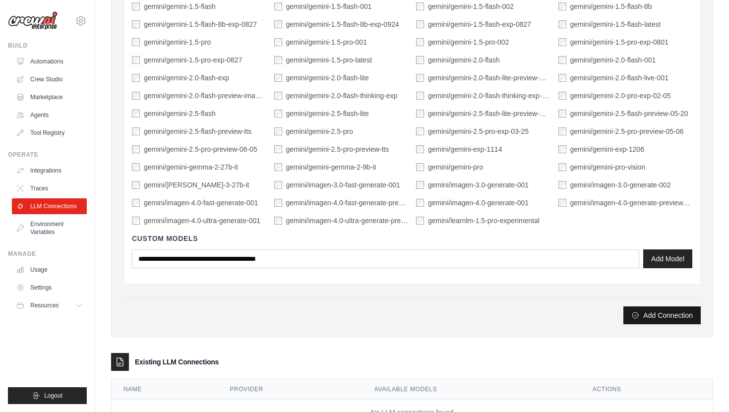
click at [648, 320] on button "Add Connection" at bounding box center [661, 315] width 77 height 18
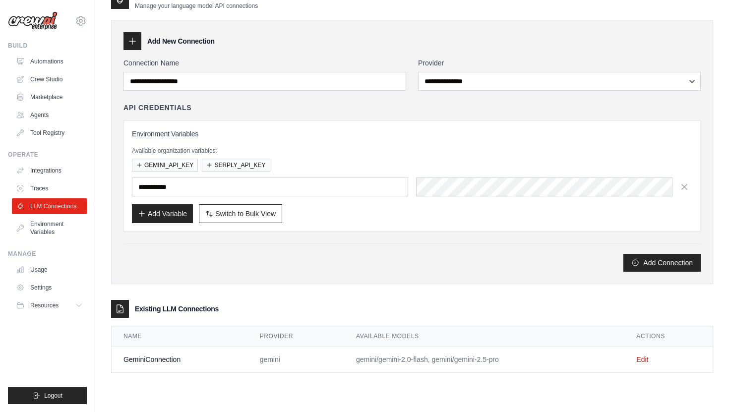
scroll to position [0, 0]
